Goal: Task Accomplishment & Management: Complete application form

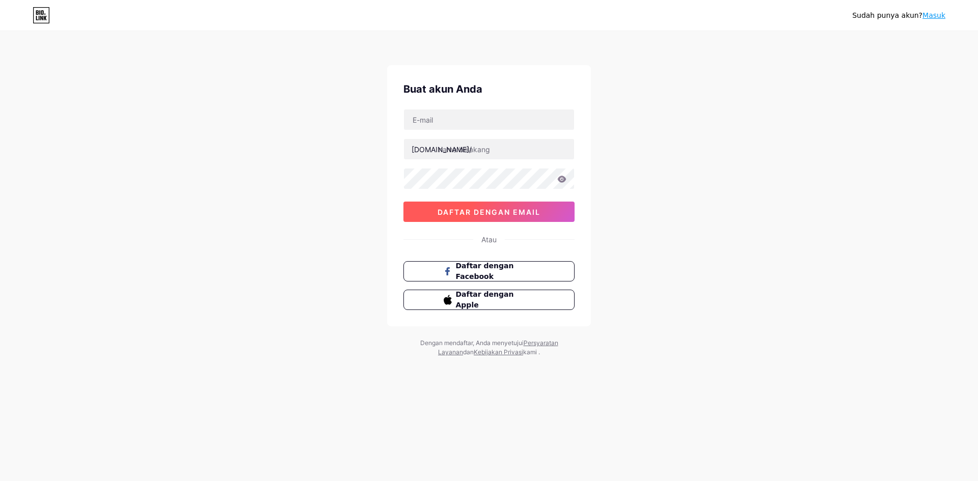
click at [529, 216] on font "daftar dengan email" at bounding box center [488, 212] width 103 height 9
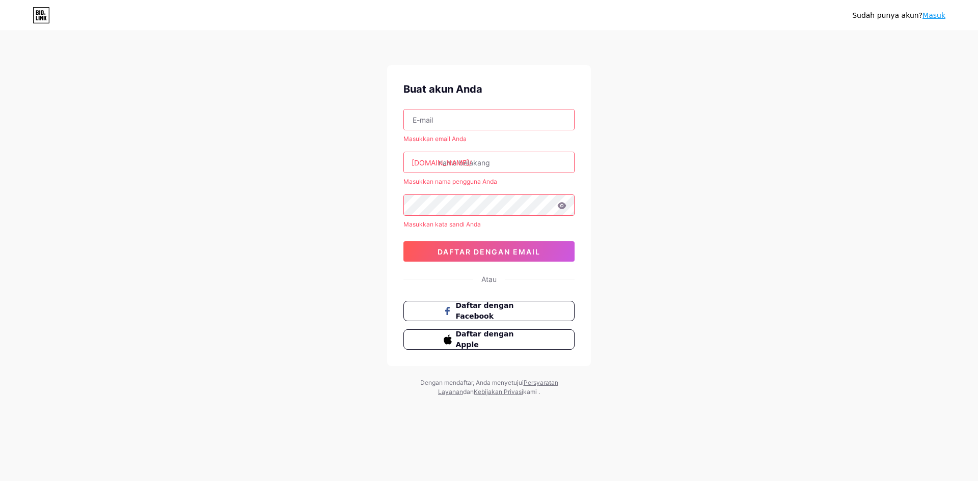
click at [484, 120] on input "text" at bounding box center [489, 119] width 170 height 20
type input "[EMAIL_ADDRESS][DOMAIN_NAME]"
drag, startPoint x: 458, startPoint y: 162, endPoint x: 459, endPoint y: 168, distance: 5.7
click at [459, 168] on input "text" at bounding box center [489, 162] width 170 height 20
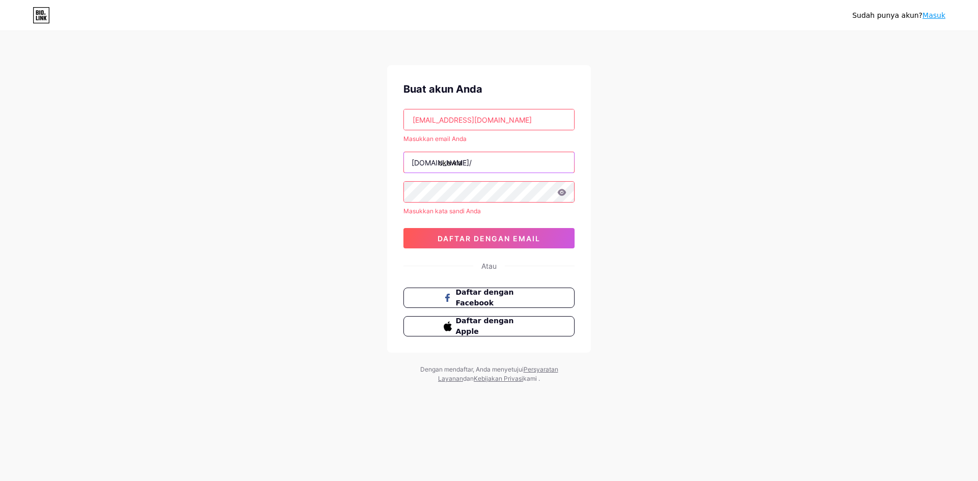
type input "okewla"
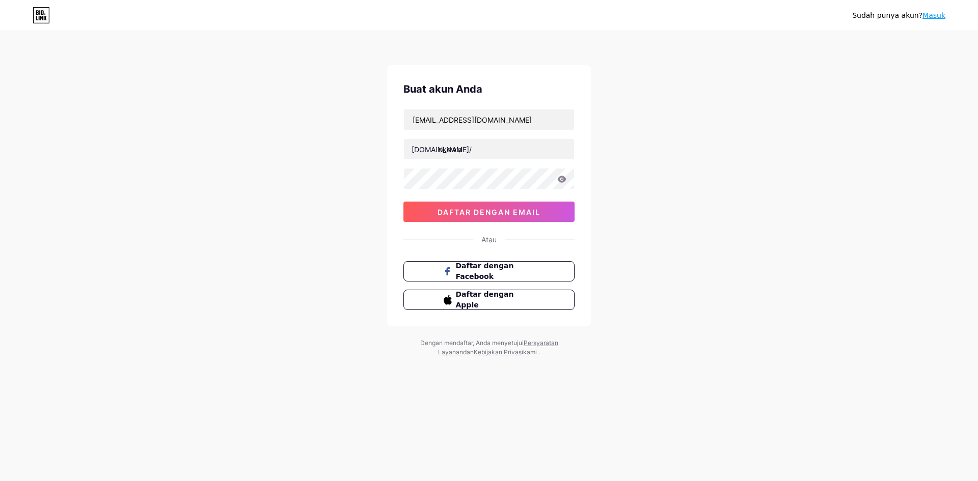
click at [500, 159] on div "okewla" at bounding box center [488, 148] width 171 height 21
click at [500, 153] on input "okewla" at bounding box center [489, 149] width 170 height 20
type input "okewlagacor777"
click at [488, 216] on button "daftar dengan email" at bounding box center [488, 212] width 171 height 20
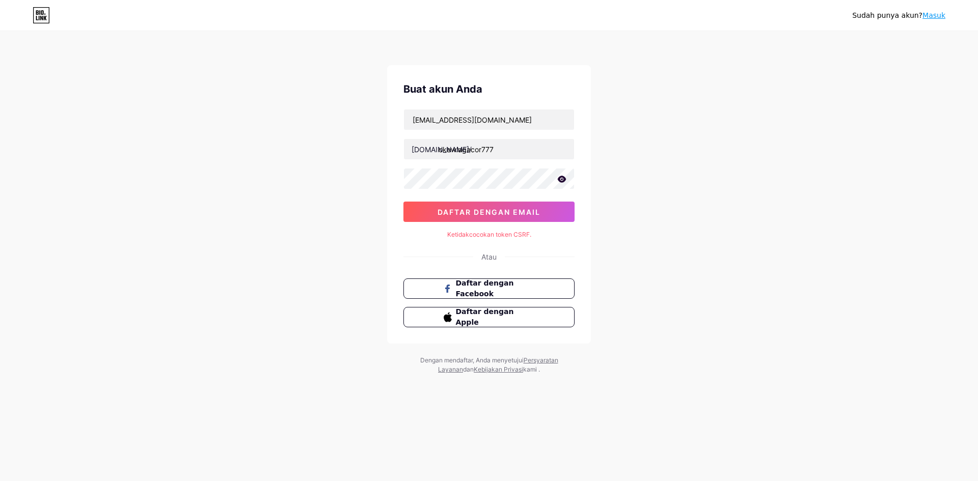
click at [486, 233] on font "Ketidakcocokan token CSRF." at bounding box center [489, 235] width 84 height 8
drag, startPoint x: 566, startPoint y: 232, endPoint x: 407, endPoint y: 233, distance: 158.9
click at [406, 233] on div "Ketidakcocokan token CSRF." at bounding box center [488, 234] width 171 height 9
click at [539, 224] on div "Buat akun Anda [EMAIL_ADDRESS][DOMAIN_NAME] [DOMAIN_NAME]/ okewlagacor777 0cAFc…" at bounding box center [489, 204] width 204 height 279
click at [560, 182] on div at bounding box center [488, 178] width 171 height 21
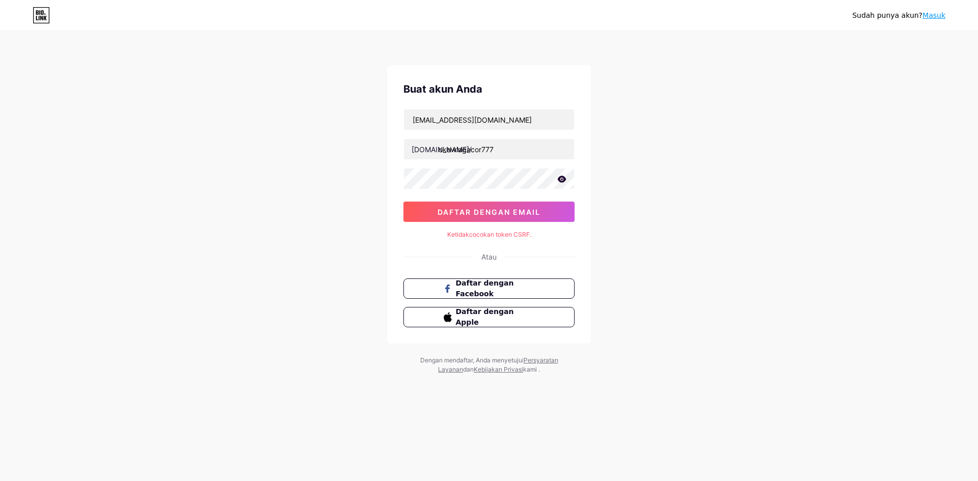
click at [562, 177] on icon at bounding box center [562, 179] width 9 height 7
click at [473, 217] on button "daftar dengan email" at bounding box center [488, 212] width 171 height 20
drag, startPoint x: 516, startPoint y: 151, endPoint x: 296, endPoint y: 150, distance: 220.0
click at [299, 151] on div "Sudah punya akun? Masuk Buat akun Anda [EMAIL_ADDRESS][DOMAIN_NAME] [DOMAIN_NAM…" at bounding box center [489, 203] width 978 height 407
type input "okewlaslot777"
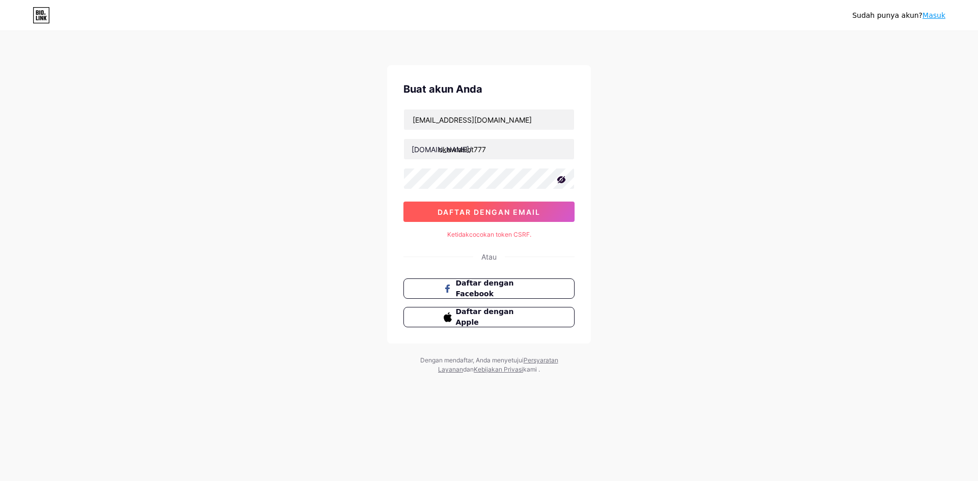
click at [508, 209] on font "daftar dengan email" at bounding box center [488, 212] width 103 height 9
